Goal: Transaction & Acquisition: Purchase product/service

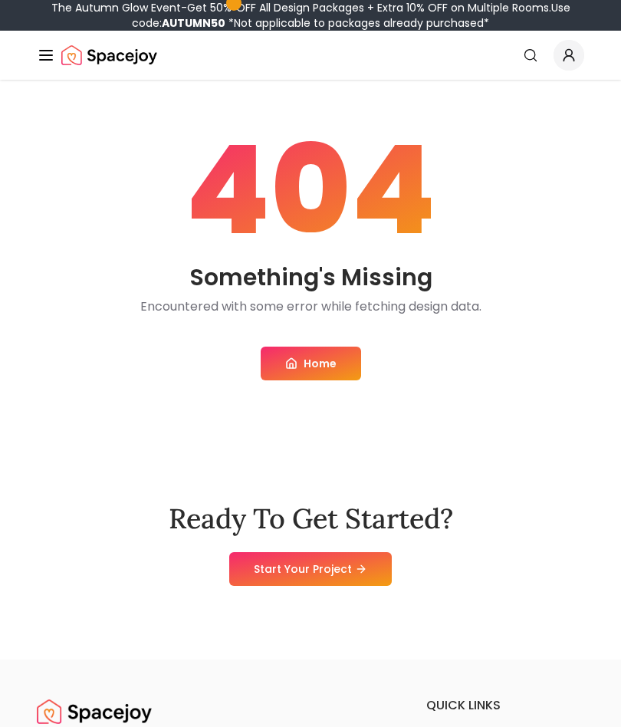
click at [323, 364] on link "Home" at bounding box center [311, 363] width 100 height 34
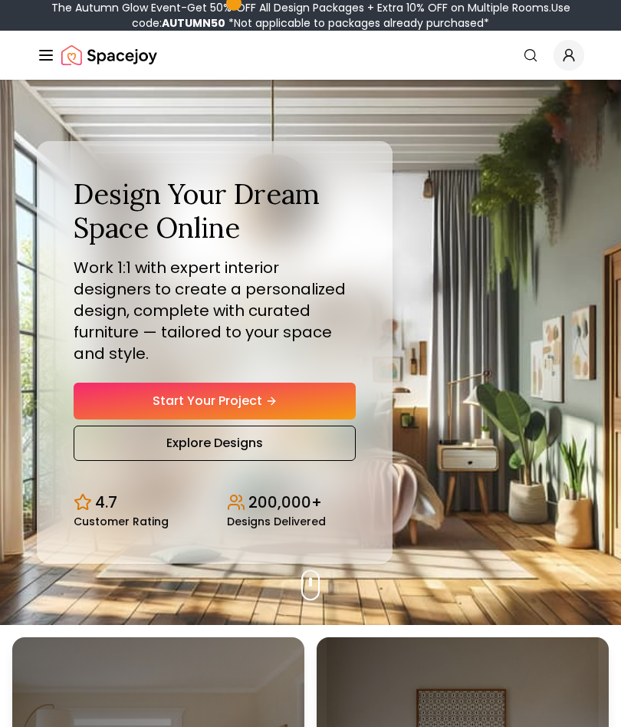
click at [565, 63] on span "Global" at bounding box center [568, 55] width 31 height 31
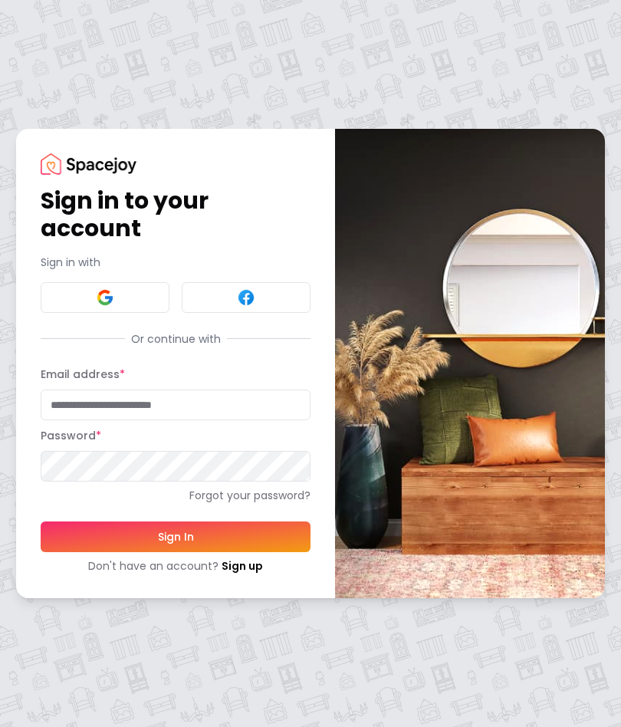
click at [206, 402] on input "Email address *" at bounding box center [176, 404] width 270 height 31
click at [131, 403] on input "Email address *" at bounding box center [176, 404] width 270 height 31
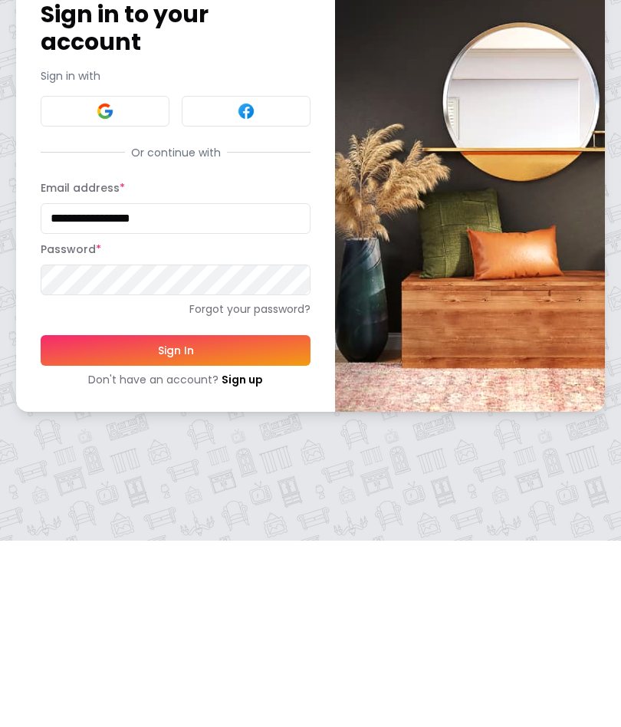
type input "**********"
click at [265, 521] on button "Sign In" at bounding box center [176, 536] width 270 height 31
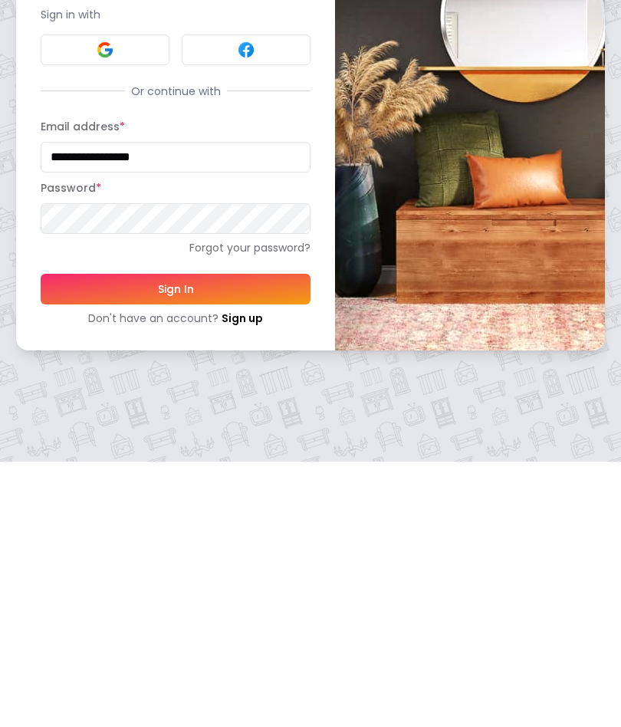
click at [247, 539] on button "Sign In" at bounding box center [176, 554] width 270 height 31
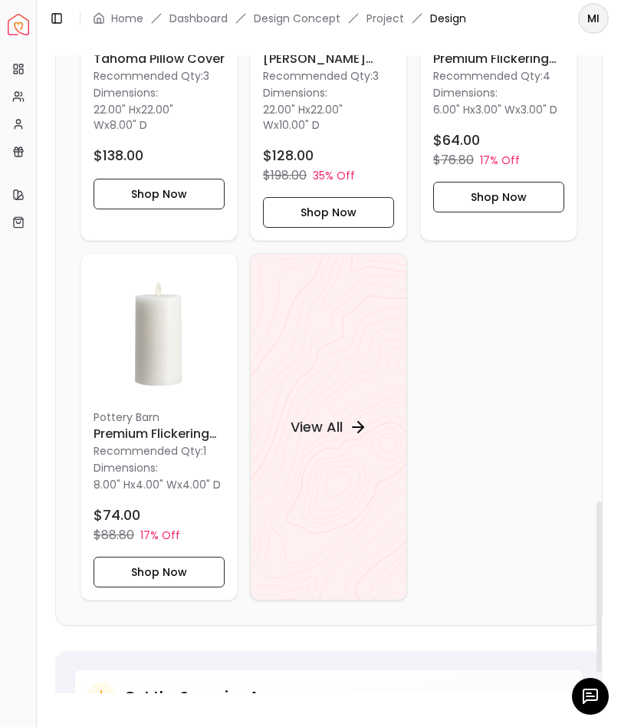
scroll to position [1843, 0]
click at [339, 421] on h4 "View All" at bounding box center [316, 426] width 52 height 21
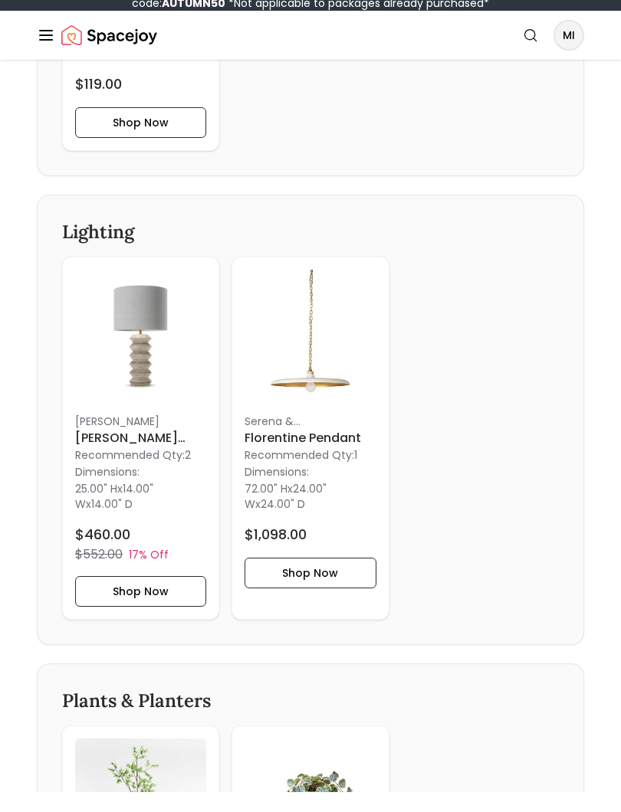
scroll to position [4250, 0]
click at [319, 609] on button "Shop Now" at bounding box center [309, 593] width 131 height 31
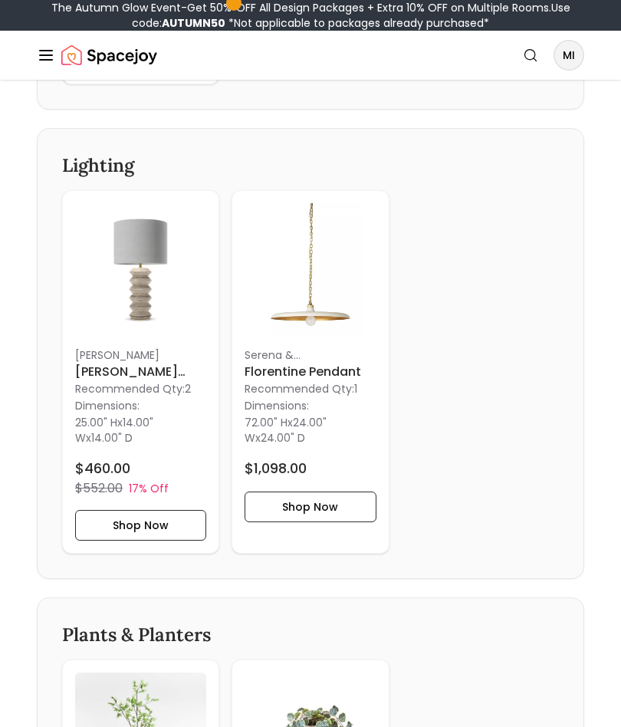
scroll to position [4268, 0]
